Goal: Check status

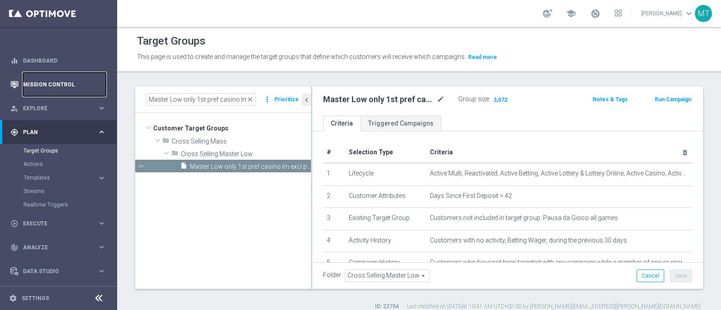
click at [38, 80] on link "Mission Control" at bounding box center [64, 85] width 83 height 24
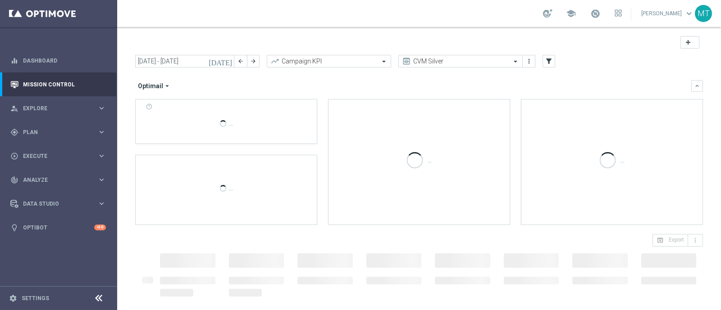
click at [229, 63] on icon "[DATE]" at bounding box center [221, 61] width 24 height 8
click at [230, 55] on header "add" at bounding box center [419, 41] width 604 height 28
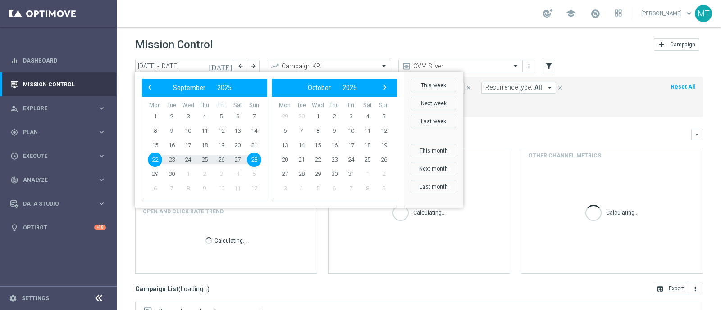
click at [238, 141] on div "Overview: Optimail arrow_drop_down This overview shows data of campaigns execut…" at bounding box center [419, 201] width 568 height 145
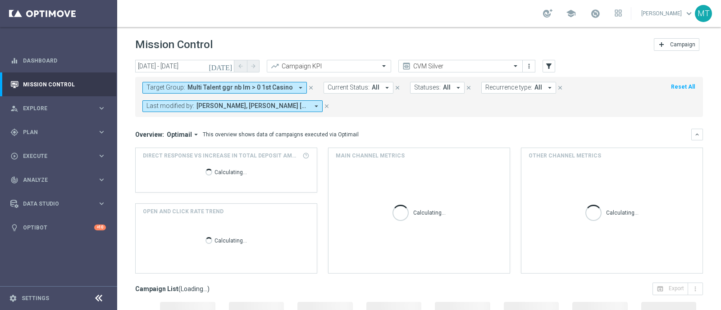
type input "[DATE] - [DATE]"
click at [296, 86] on icon "arrow_drop_down" at bounding box center [300, 88] width 8 height 8
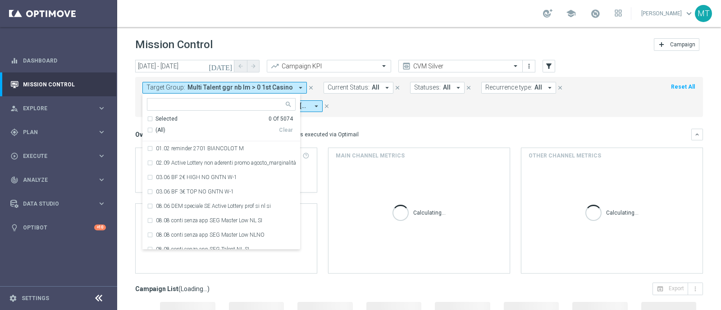
click at [435, 116] on div "Target Group: Multi Talent ggr nb lm > 0 1st Casino arrow_drop_down Selected 0 …" at bounding box center [419, 97] width 568 height 40
click at [383, 91] on icon "arrow_drop_down" at bounding box center [387, 88] width 8 height 8
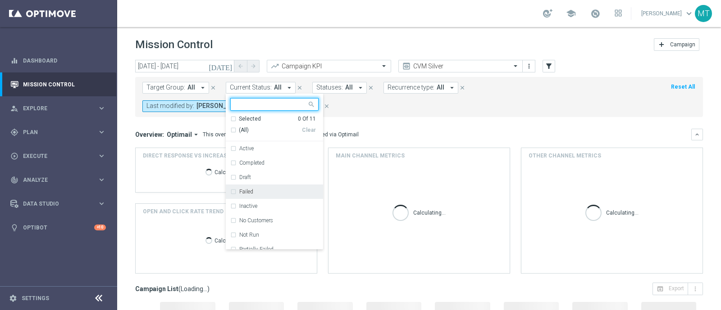
click at [282, 283] on div "Campaign List ( Loading... ) open_in_browser Export more_vert" at bounding box center [419, 289] width 568 height 13
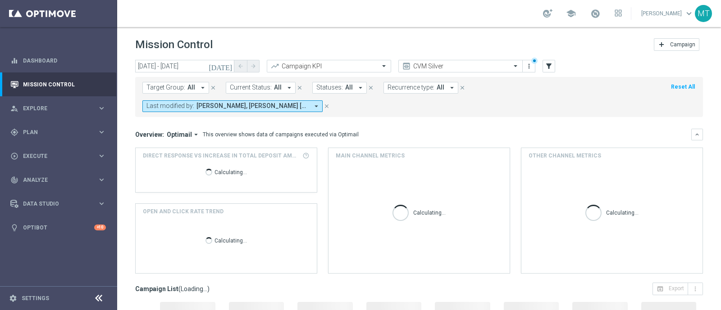
scroll to position [158, 0]
